Goal: Task Accomplishment & Management: Use online tool/utility

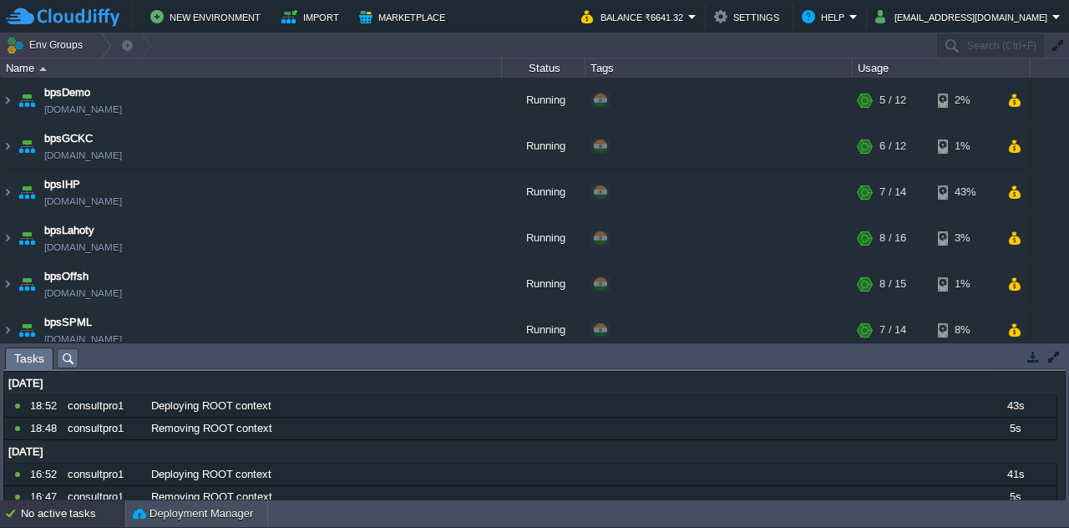
scroll to position [284, 0]
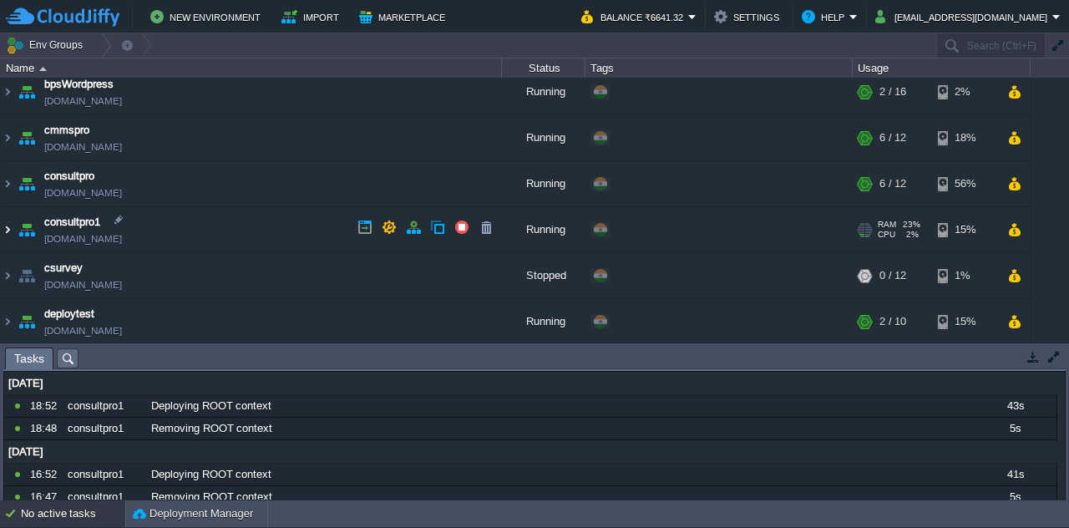
click at [7, 227] on img at bounding box center [7, 229] width 13 height 45
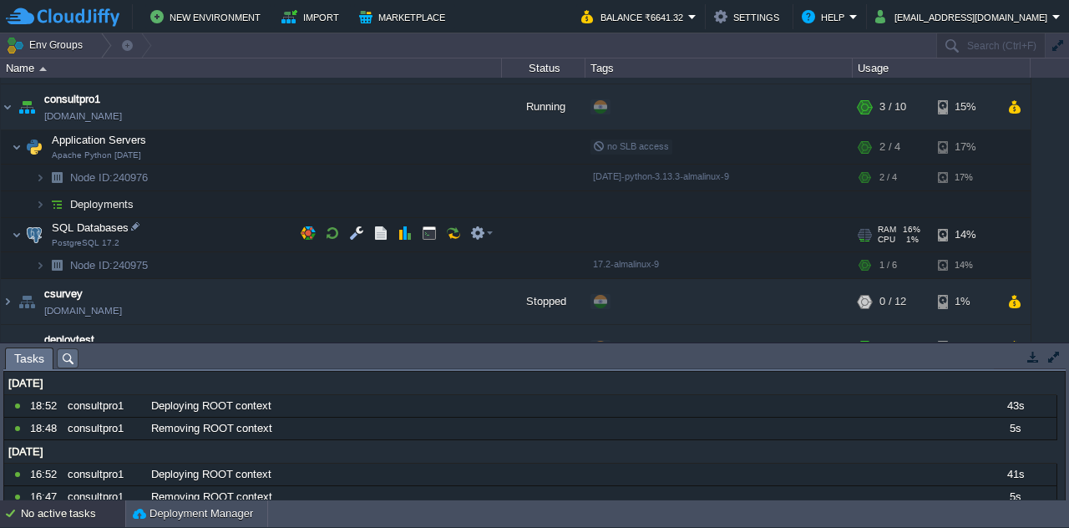
scroll to position [406, 0]
click at [45, 200] on img at bounding box center [56, 205] width 23 height 26
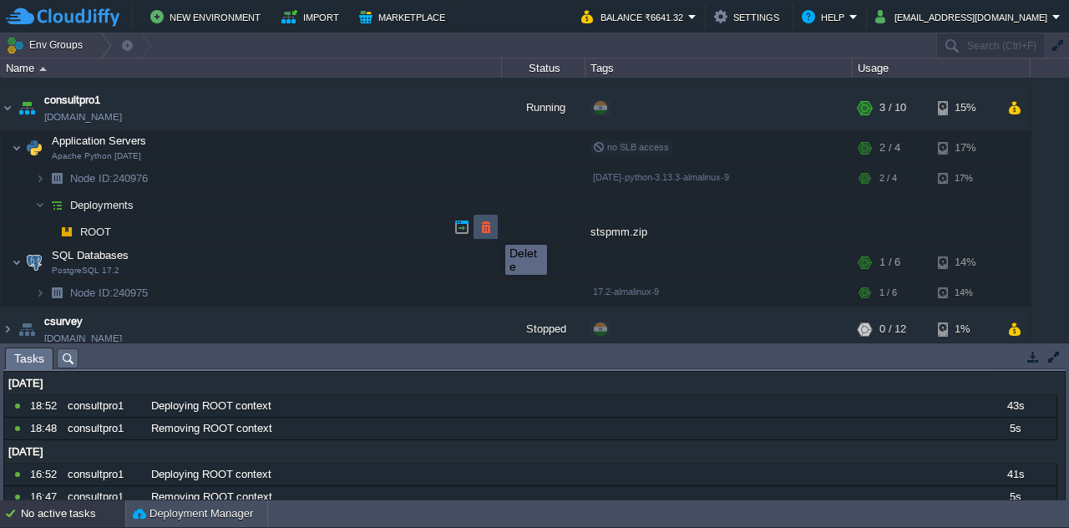
click at [493, 230] on button "button" at bounding box center [486, 227] width 15 height 15
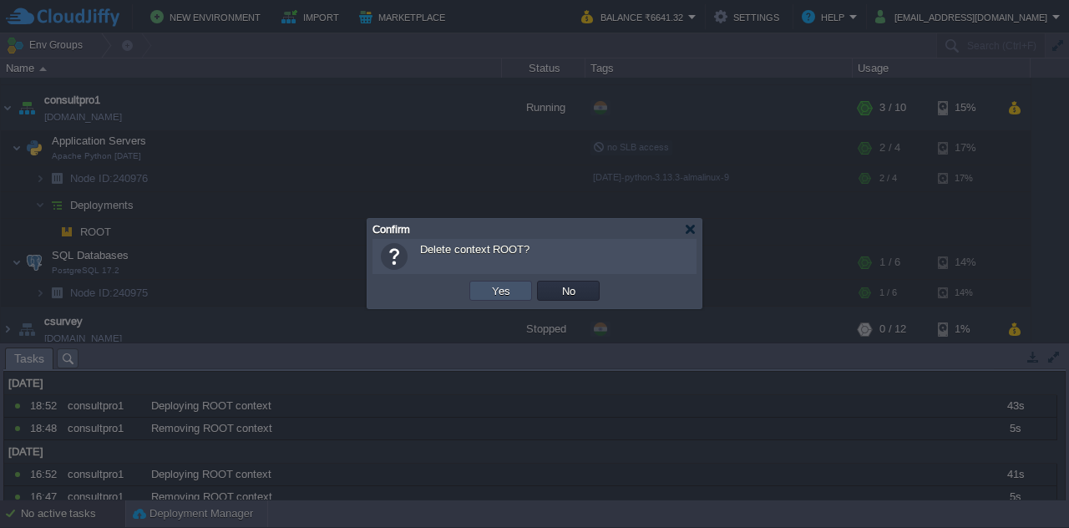
click at [499, 289] on button "Yes" at bounding box center [501, 290] width 28 height 15
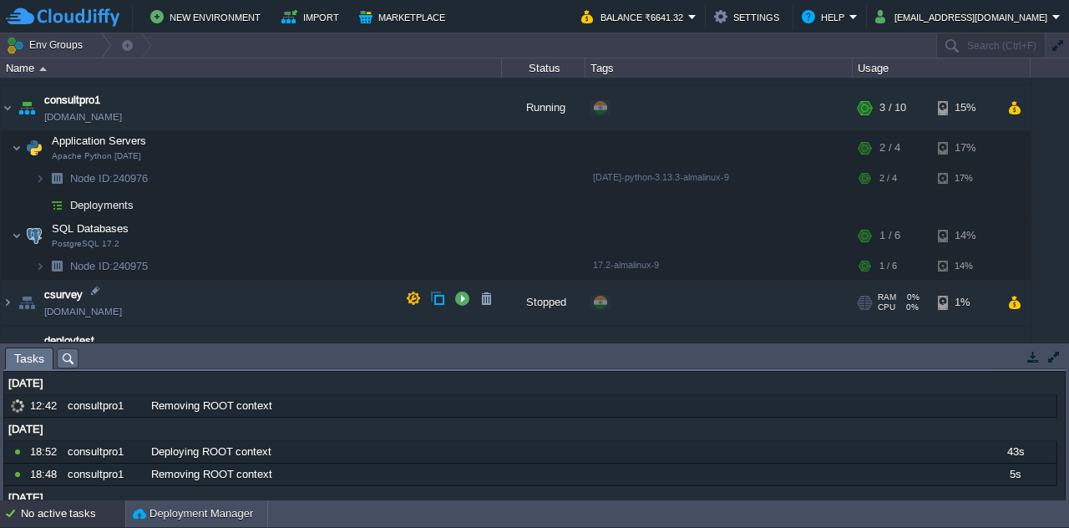
scroll to position [431, 0]
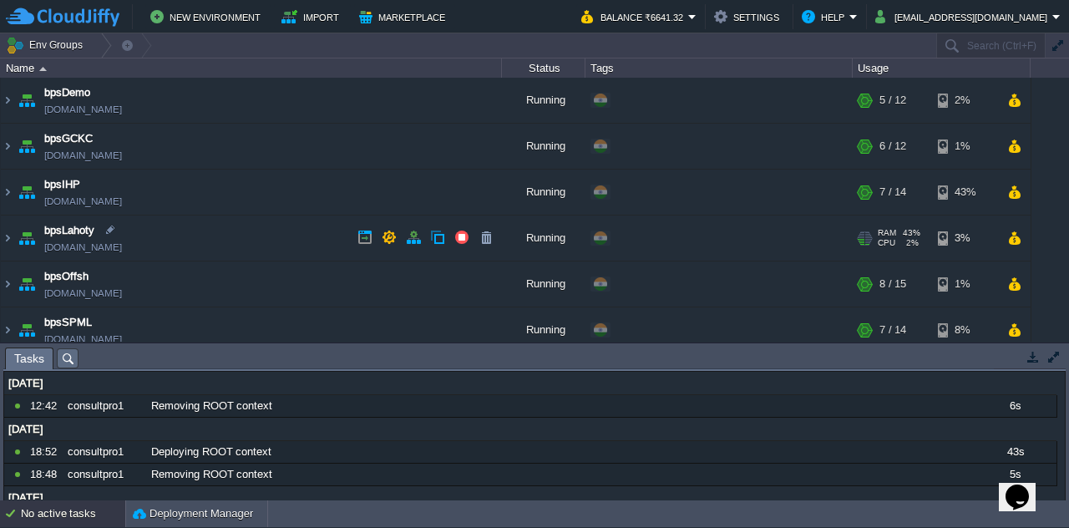
scroll to position [284, 0]
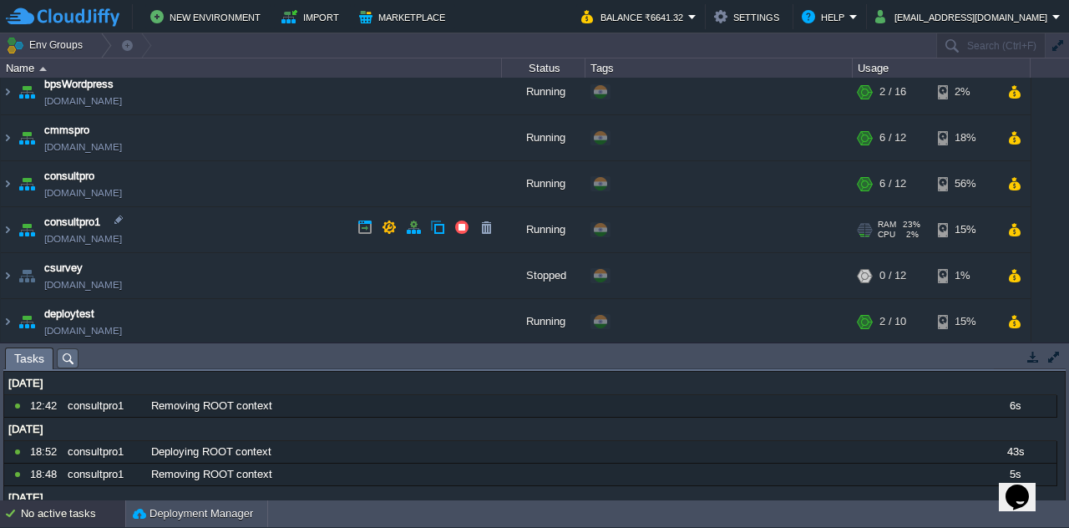
click at [18, 226] on img at bounding box center [26, 229] width 23 height 45
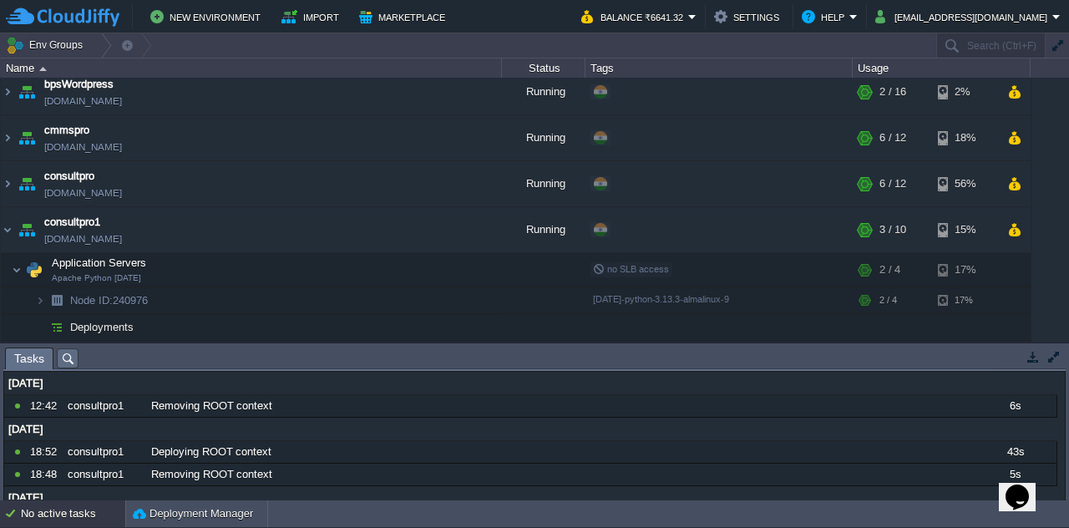
scroll to position [431, 0]
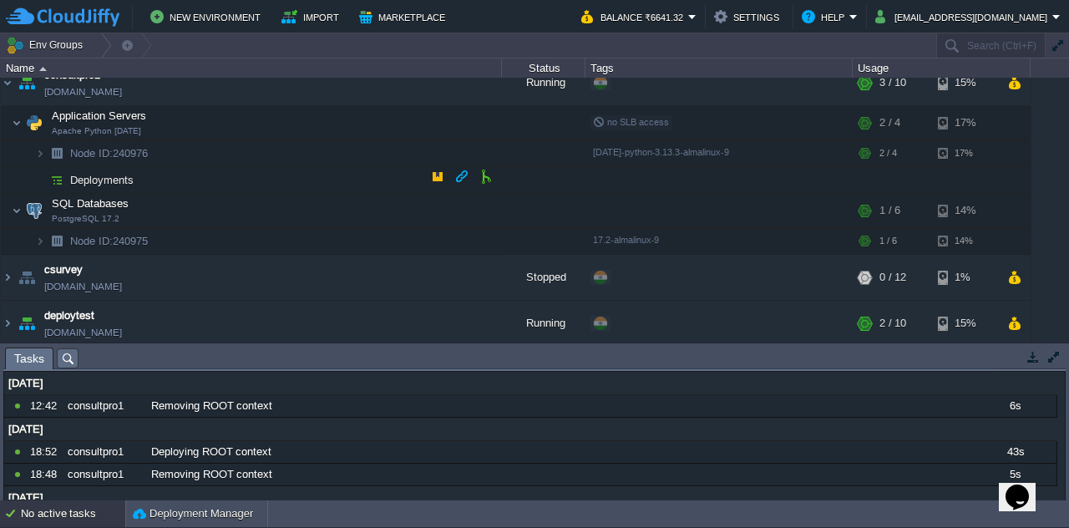
click at [92, 175] on span "Deployments" at bounding box center [102, 180] width 68 height 14
click at [487, 178] on button "button" at bounding box center [486, 176] width 15 height 15
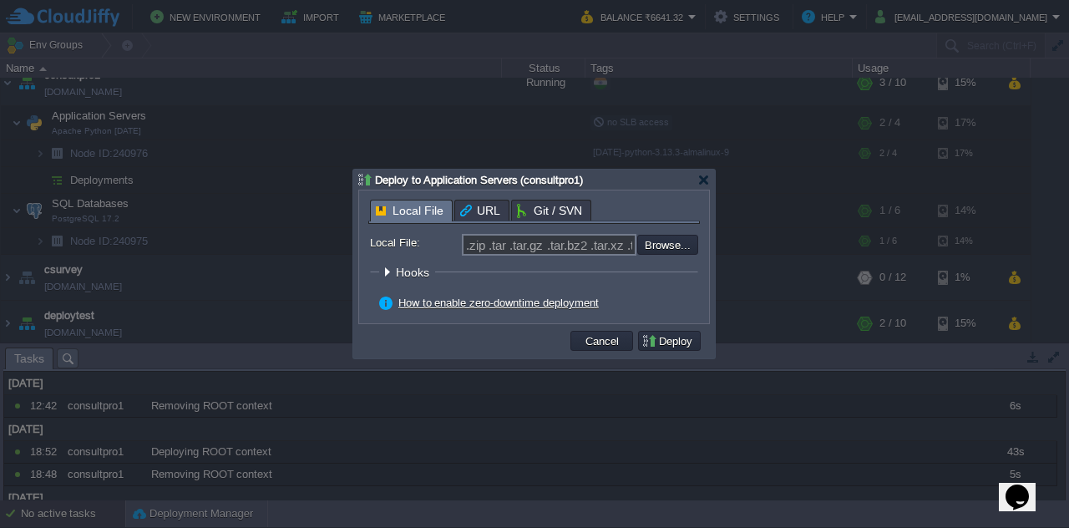
click at [418, 191] on div "Local File URL Git / SVN Repository: Select existing or add a new one Branch: m…" at bounding box center [534, 256] width 350 height 133
click at [590, 246] on input ".zip .tar .tar.gz .tar.bz2 .tar.xz .tar.lzma .tar.Z .tgz .tbz .taz .tlz .txz .g…" at bounding box center [549, 245] width 175 height 22
click at [665, 246] on input "file" at bounding box center [592, 244] width 211 height 19
type input "C:\fakepath\stspmm.zip"
type input "stspmm.zip"
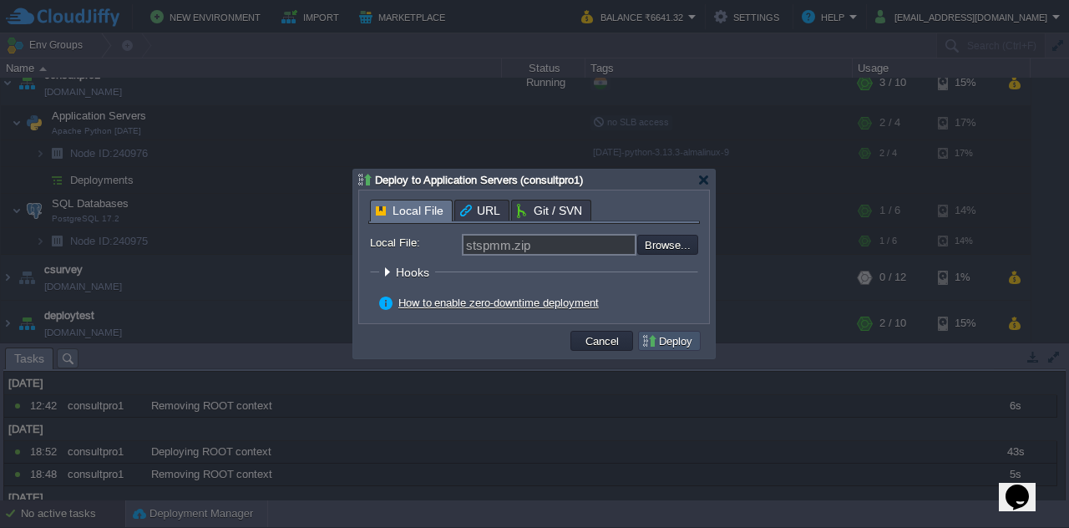
click at [654, 335] on button "Deploy" at bounding box center [670, 340] width 56 height 15
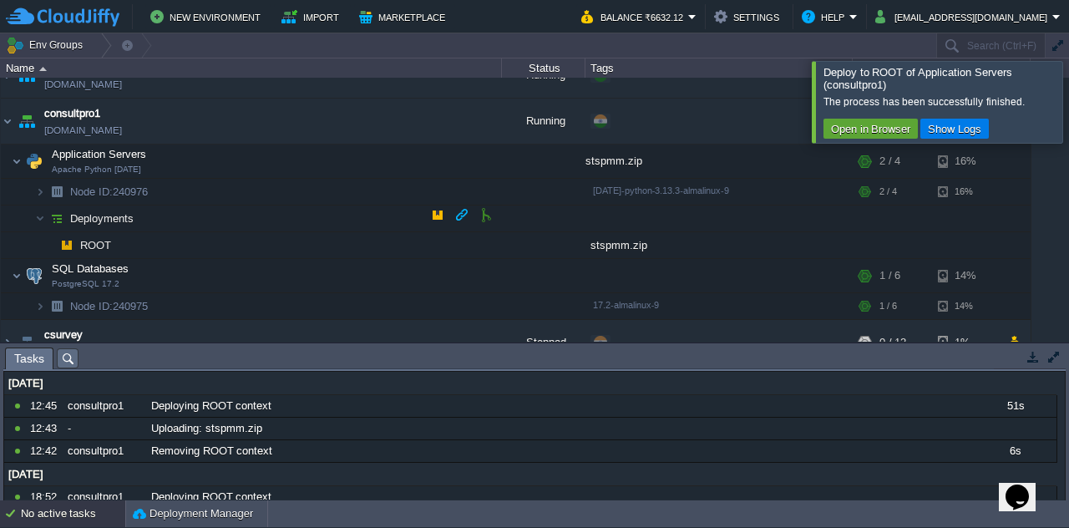
scroll to position [389, 0]
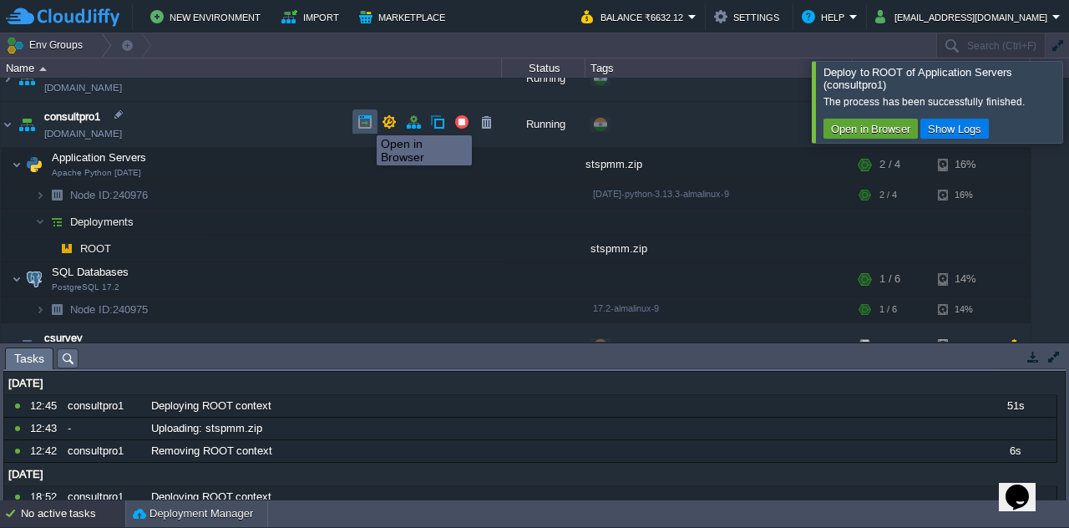
click at [364, 120] on button "button" at bounding box center [365, 121] width 15 height 15
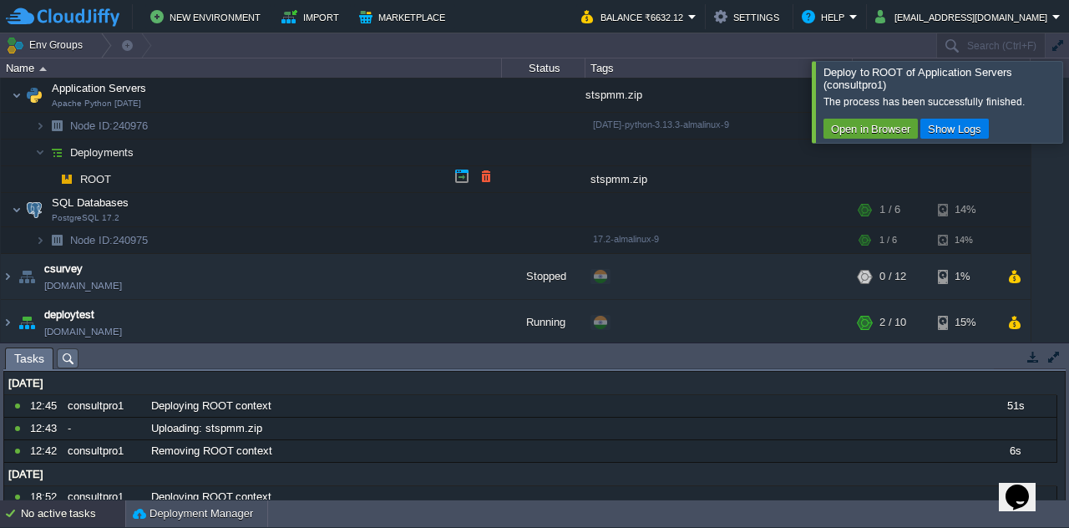
scroll to position [372, 0]
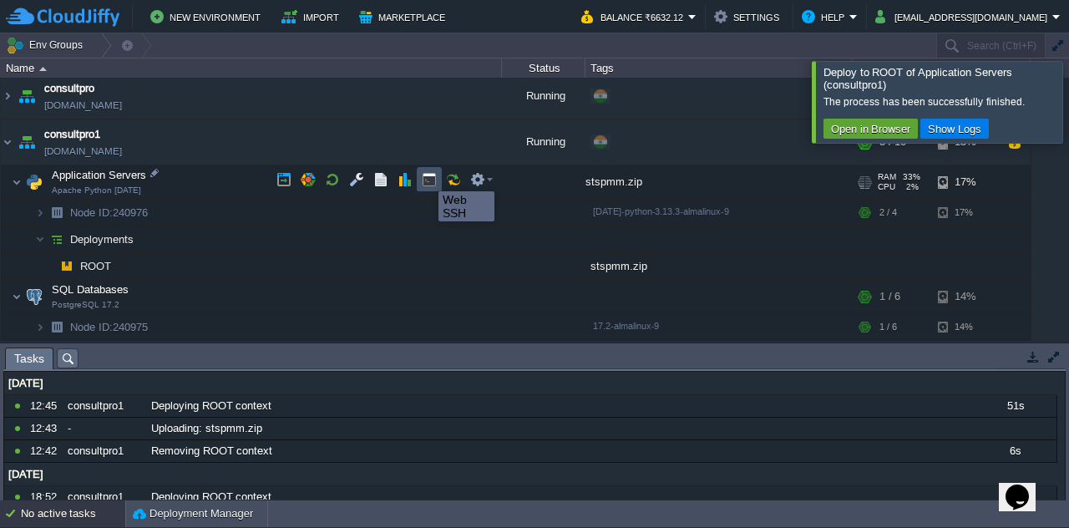
click at [426, 176] on button "button" at bounding box center [429, 179] width 15 height 15
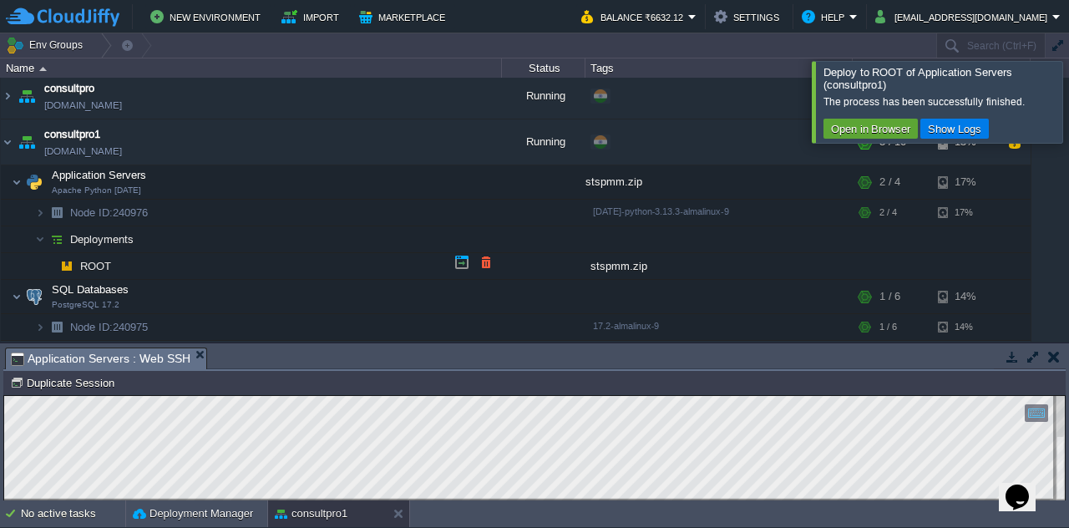
scroll to position [350, 0]
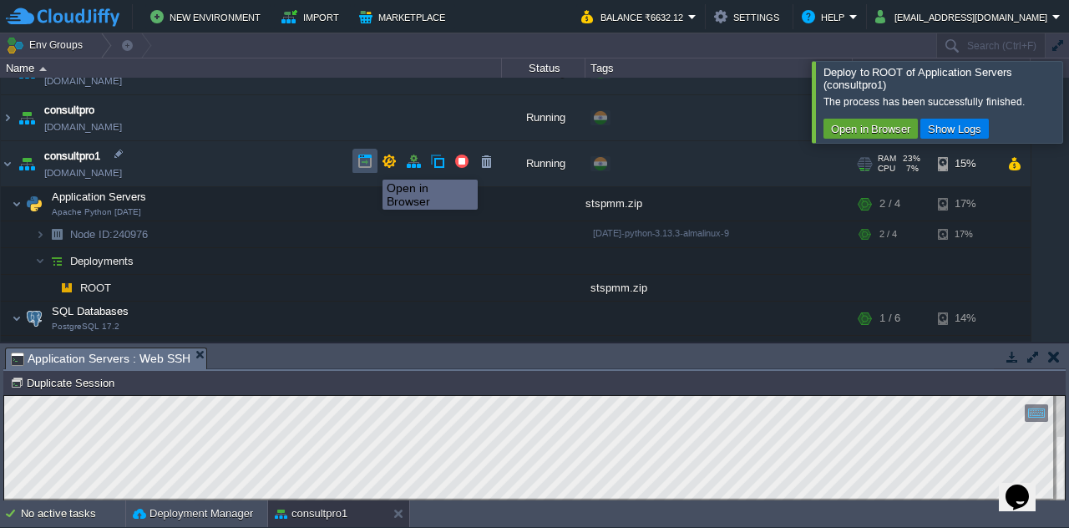
click at [370, 165] on button "button" at bounding box center [365, 161] width 15 height 15
